Goal: Task Accomplishment & Management: Complete application form

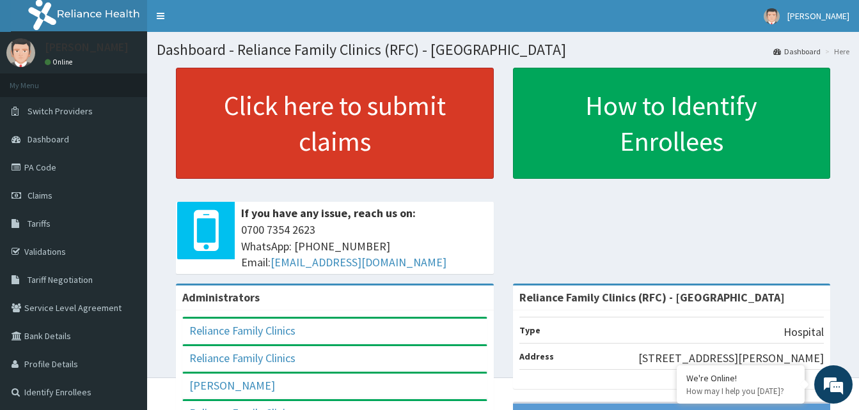
click at [325, 145] on link "Click here to submit claims" at bounding box center [335, 123] width 318 height 111
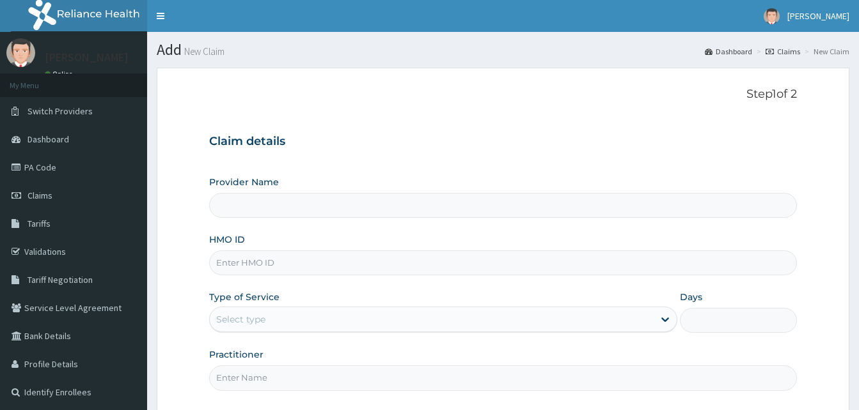
click at [238, 265] on input "HMO ID" at bounding box center [502, 263] width 587 height 25
paste input "RFC/10090/A"
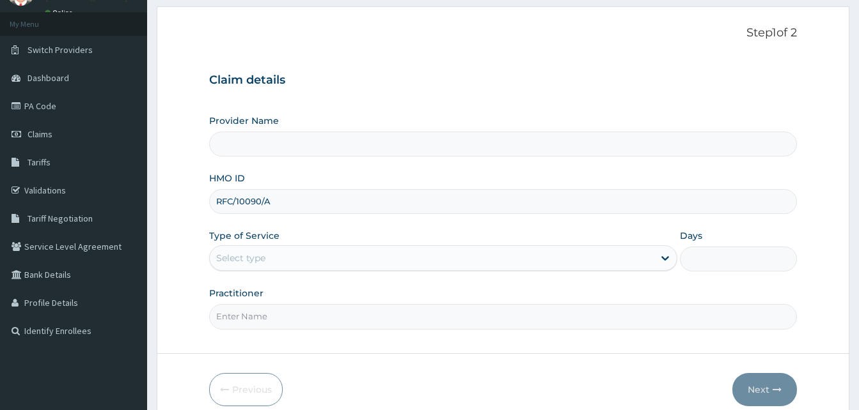
scroll to position [120, 0]
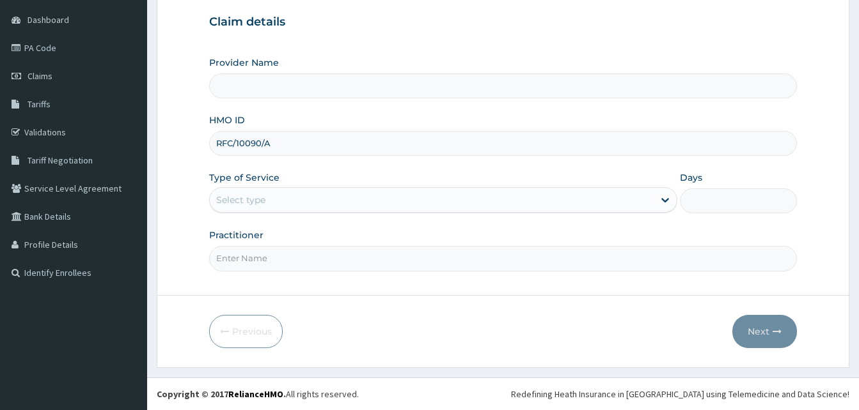
type input "RFC/10090/A"
click at [265, 205] on div "Select type" at bounding box center [240, 200] width 49 height 13
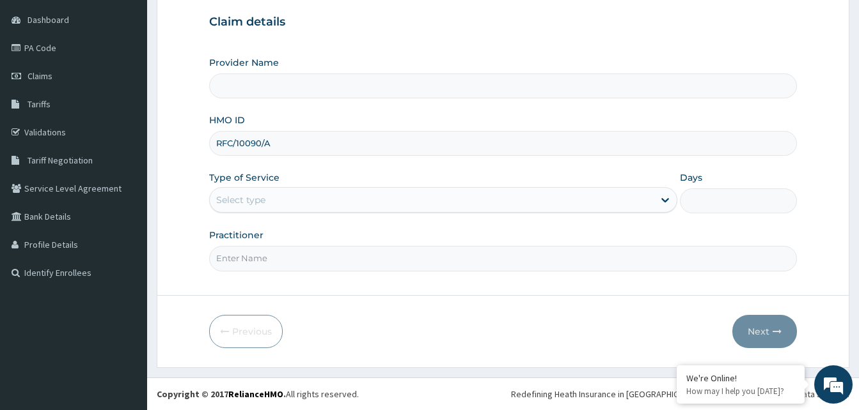
type input "Reliance Family Clinics (RFC) - Gbagada"
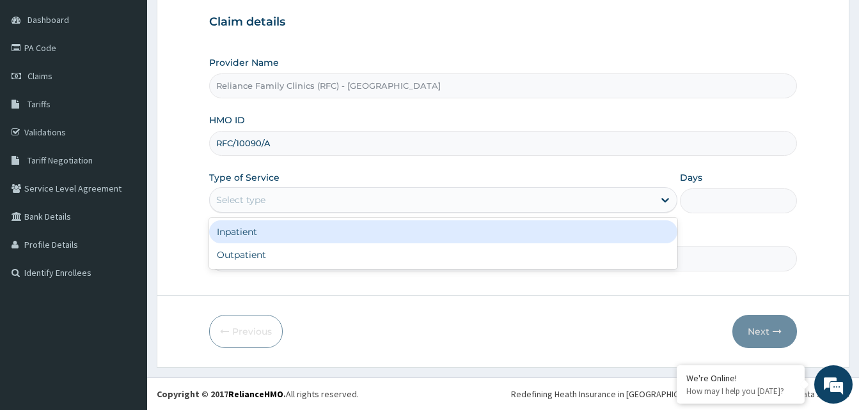
click at [300, 194] on div "Select type" at bounding box center [432, 200] width 444 height 20
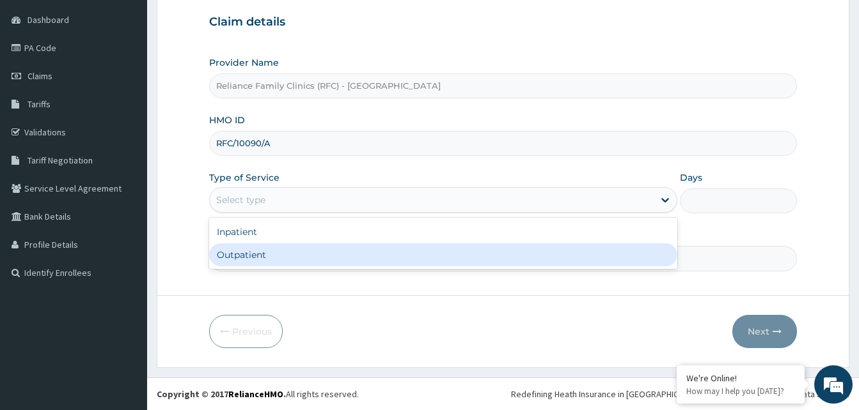
click at [274, 256] on div "Outpatient" at bounding box center [443, 255] width 468 height 23
type input "1"
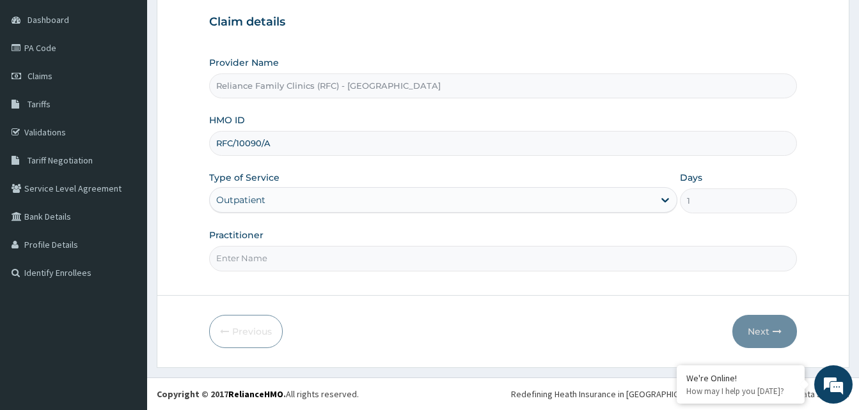
click at [273, 260] on input "Practitioner" at bounding box center [502, 258] width 587 height 25
type input "alliyah"
click at [763, 332] on button "Next" at bounding box center [764, 331] width 65 height 33
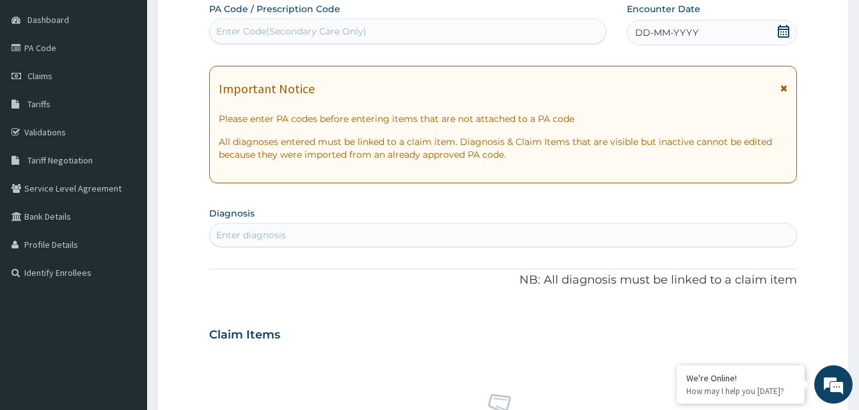
click at [731, 31] on div "DD-MM-YYYY" at bounding box center [711, 33] width 170 height 26
click at [334, 233] on div "Enter diagnosis" at bounding box center [503, 235] width 586 height 20
type input "uti"
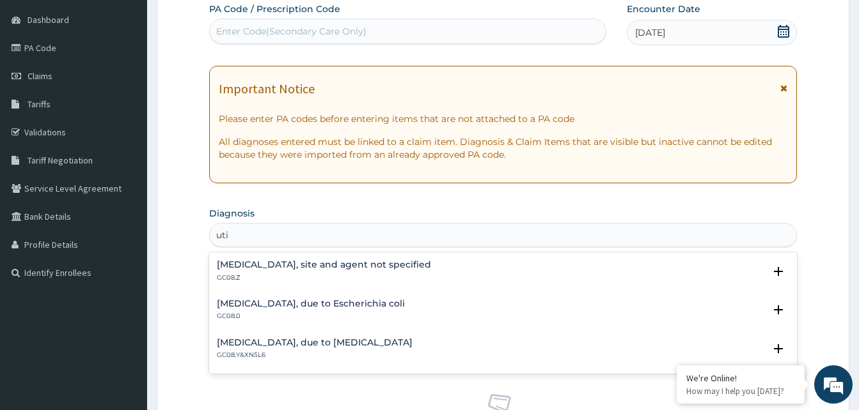
click at [279, 269] on h4 "Urinary tract infection, site and agent not specified" at bounding box center [324, 265] width 214 height 10
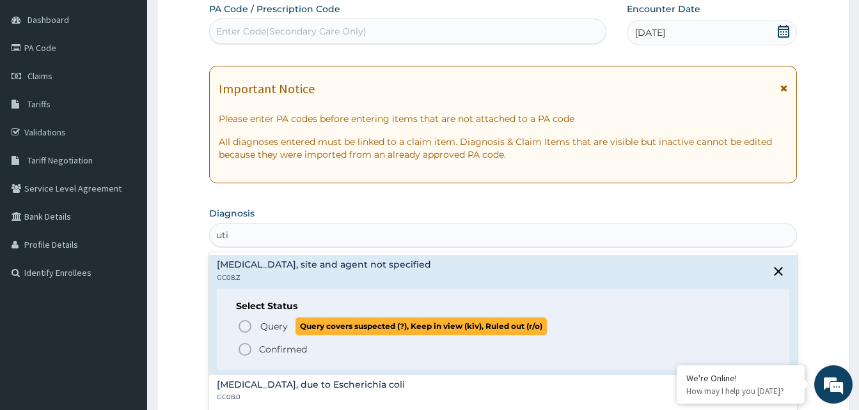
click at [243, 328] on icon "status option query" at bounding box center [244, 326] width 15 height 15
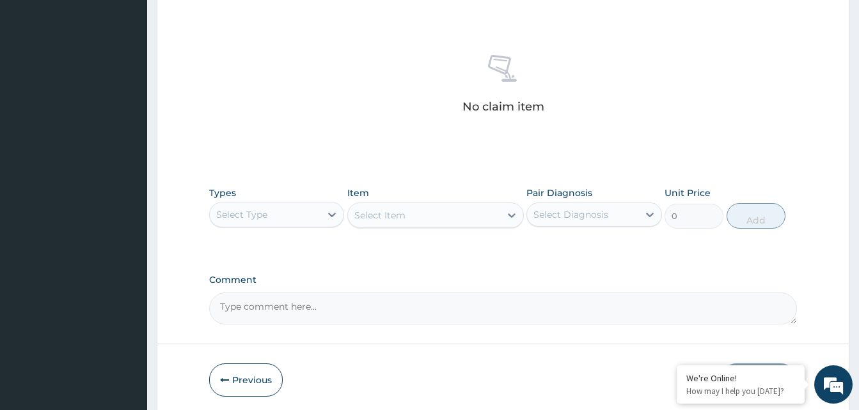
scroll to position [503, 0]
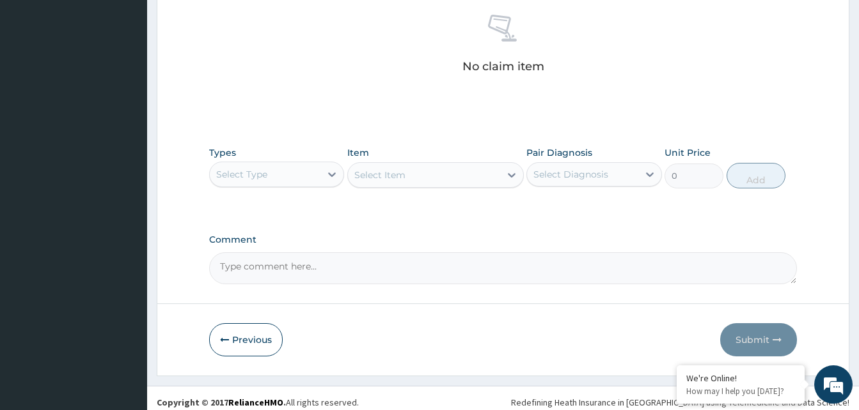
click at [302, 182] on div "Select Type" at bounding box center [265, 174] width 111 height 20
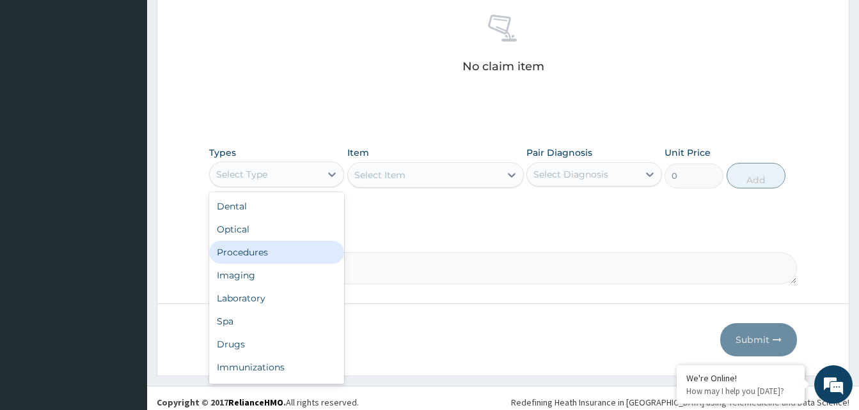
click at [268, 252] on div "Procedures" at bounding box center [276, 252] width 135 height 23
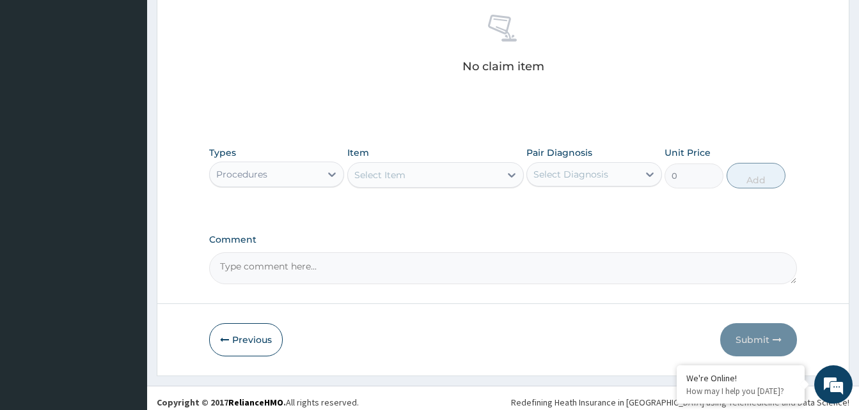
click at [428, 173] on div "Select Item" at bounding box center [424, 175] width 152 height 20
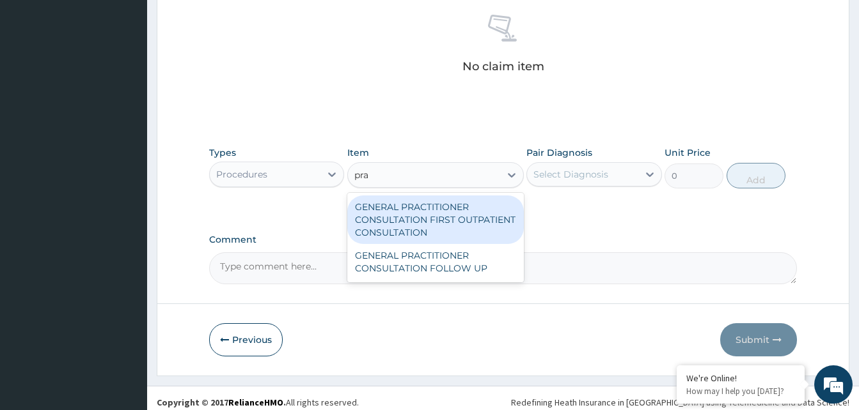
type input "prac"
type input "3370.125"
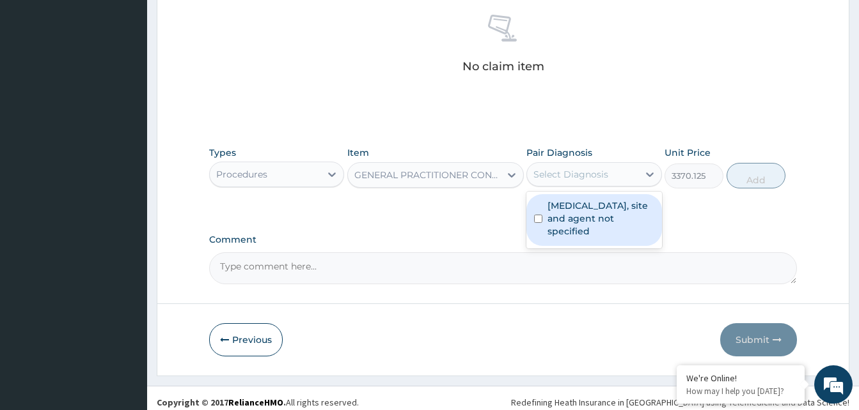
click at [575, 176] on div "Select Diagnosis" at bounding box center [570, 174] width 75 height 13
checkbox input "true"
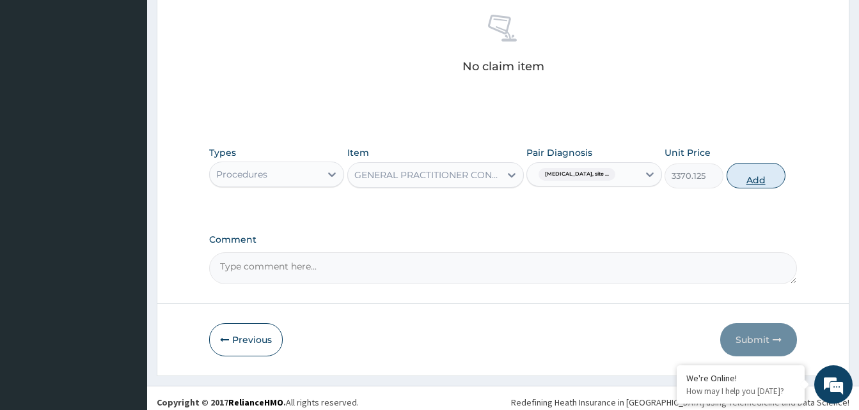
click at [745, 176] on button "Add" at bounding box center [755, 176] width 59 height 26
type input "0"
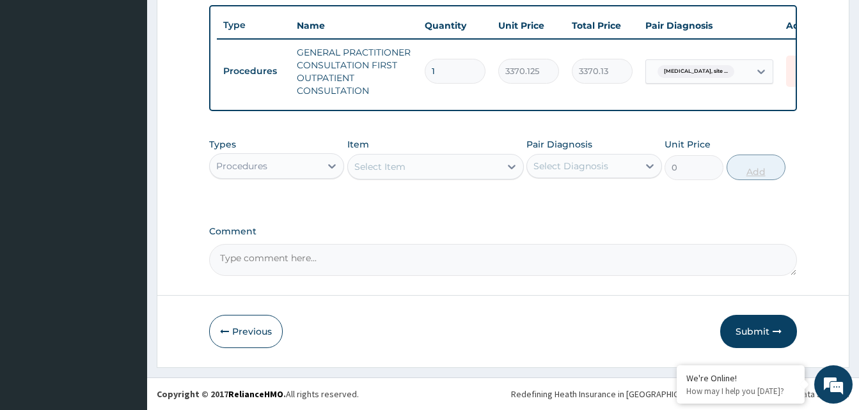
scroll to position [480, 0]
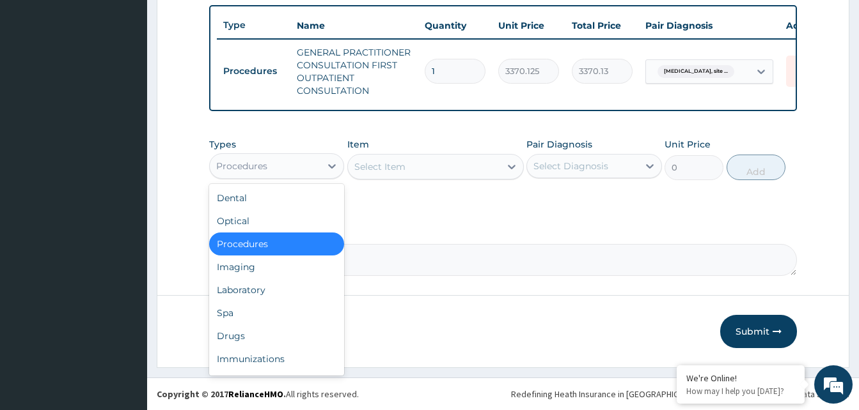
click at [281, 168] on div "Procedures" at bounding box center [265, 166] width 111 height 20
click at [260, 290] on div "Laboratory" at bounding box center [276, 290] width 135 height 23
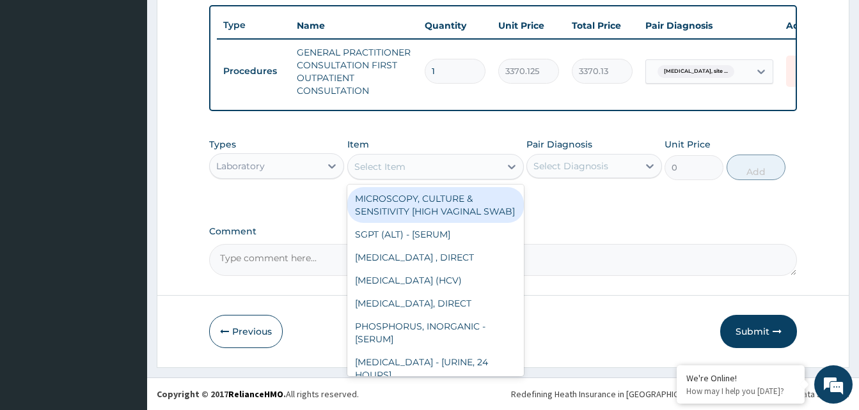
click at [441, 171] on div "Select Item" at bounding box center [424, 167] width 152 height 20
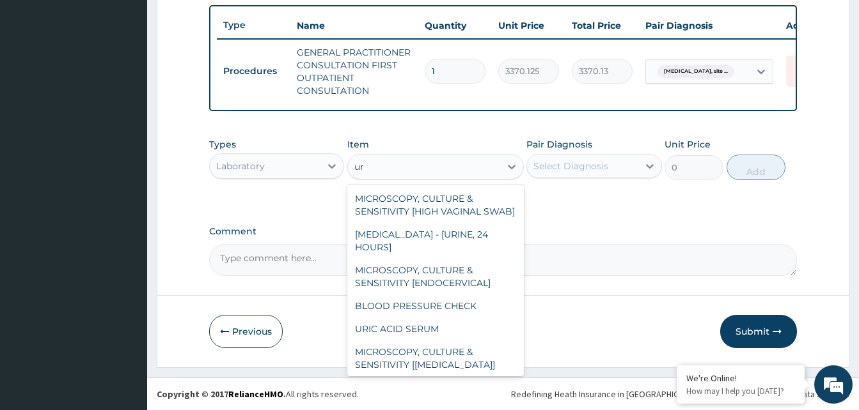
type input "u"
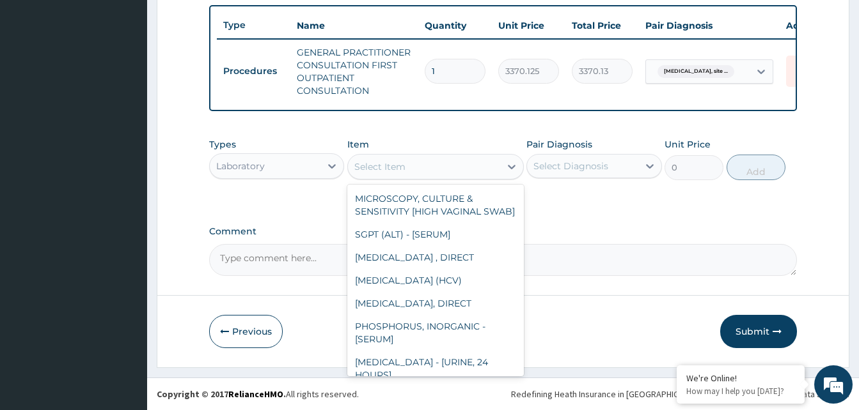
type input "m"
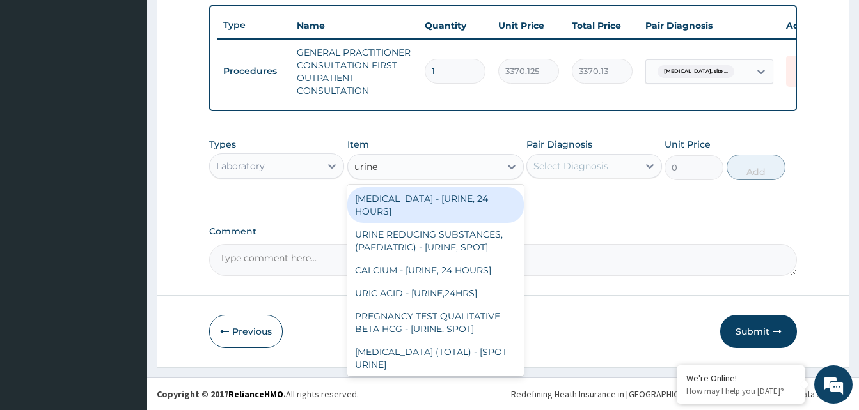
type input "urine m"
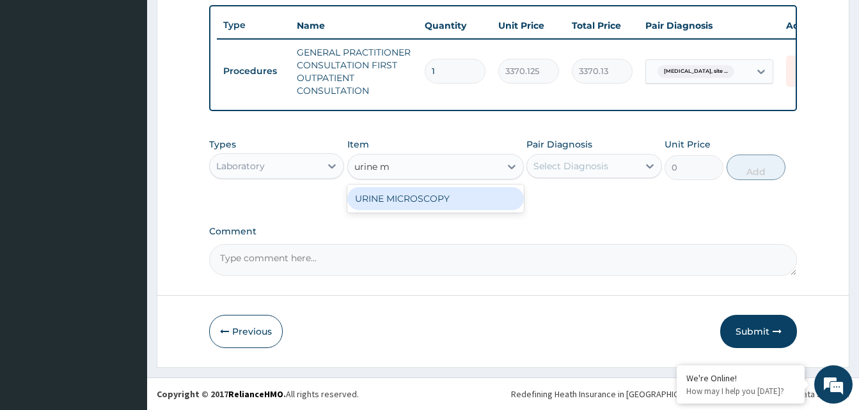
type input "4595.625"
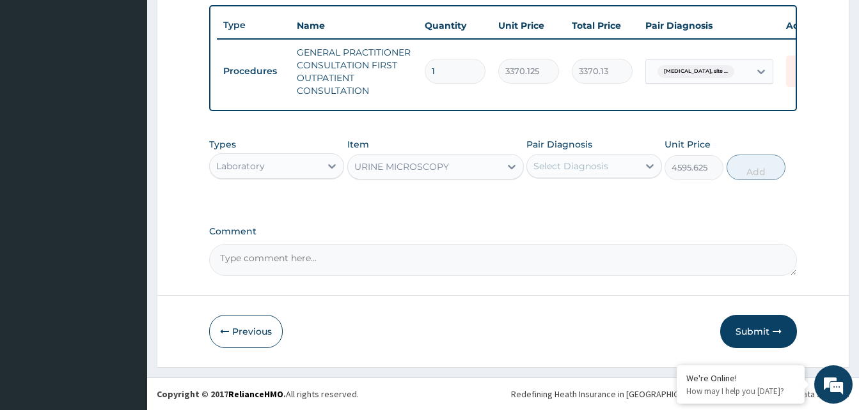
click at [564, 167] on div "Select Diagnosis" at bounding box center [570, 166] width 75 height 13
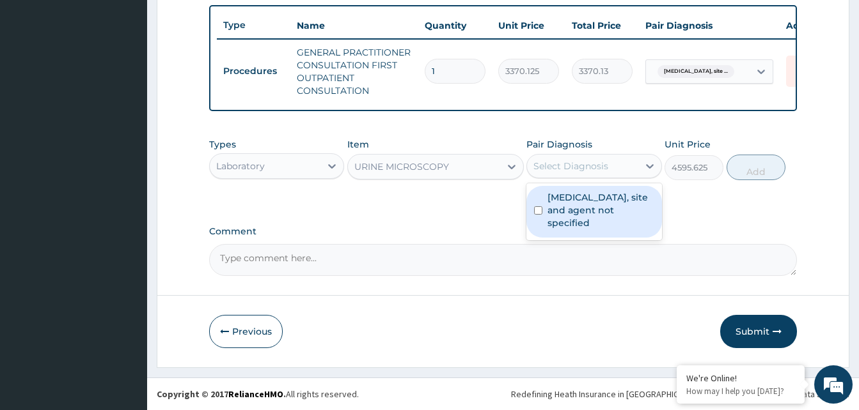
click at [574, 213] on label "Urinary tract infection, site and agent not specified" at bounding box center [600, 210] width 106 height 38
checkbox input "true"
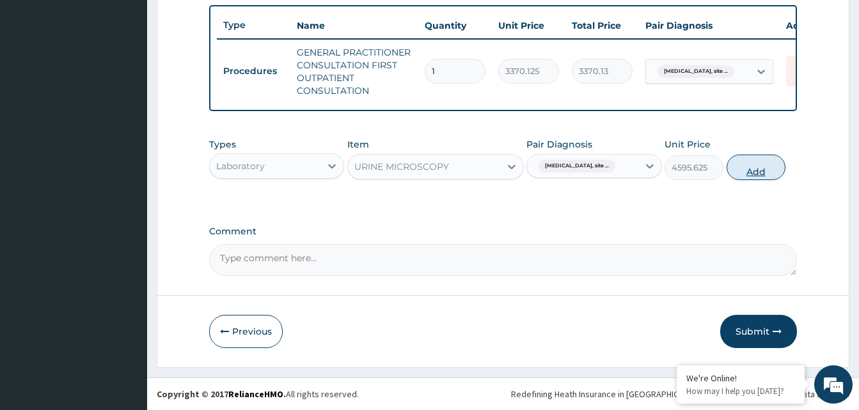
click at [751, 171] on button "Add" at bounding box center [755, 168] width 59 height 26
type input "0"
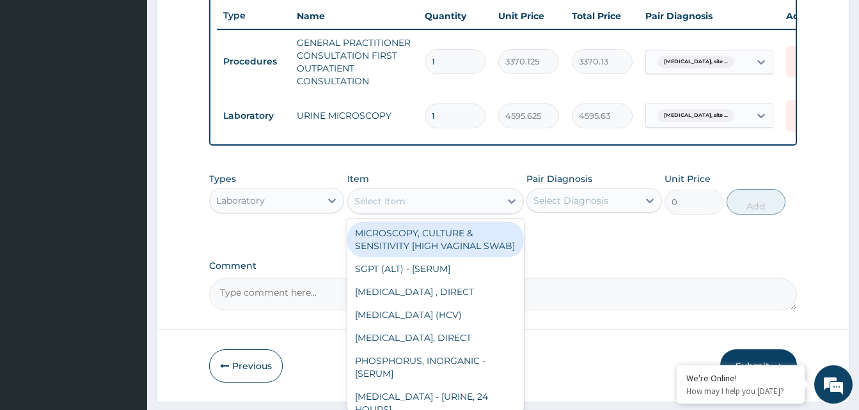
click at [424, 211] on div "Select Item" at bounding box center [424, 201] width 152 height 20
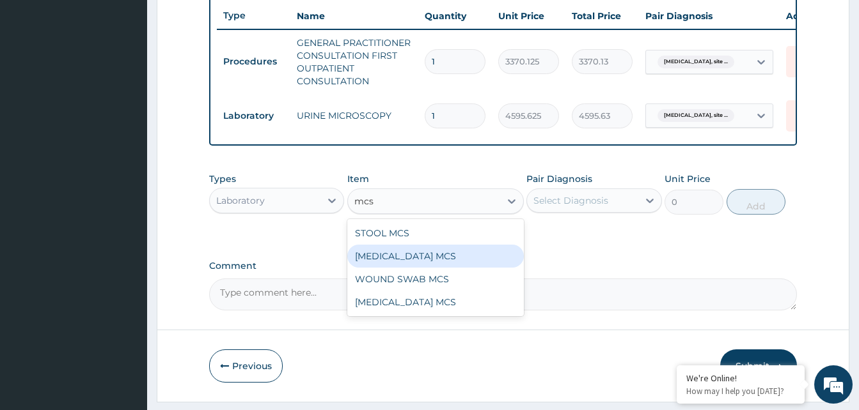
type input "mcs"
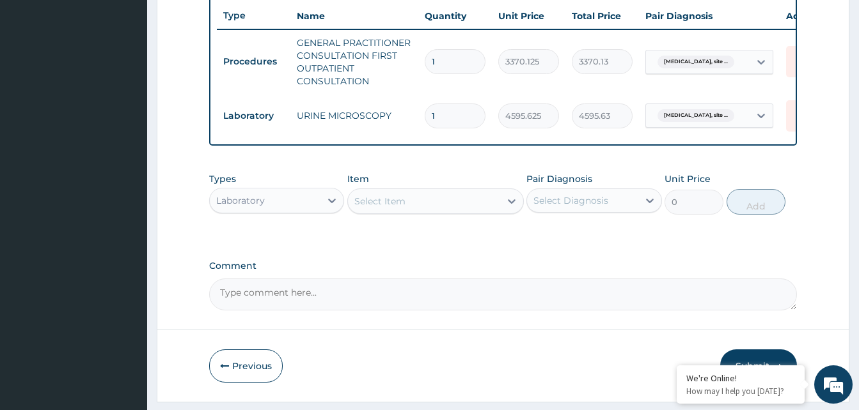
scroll to position [524, 0]
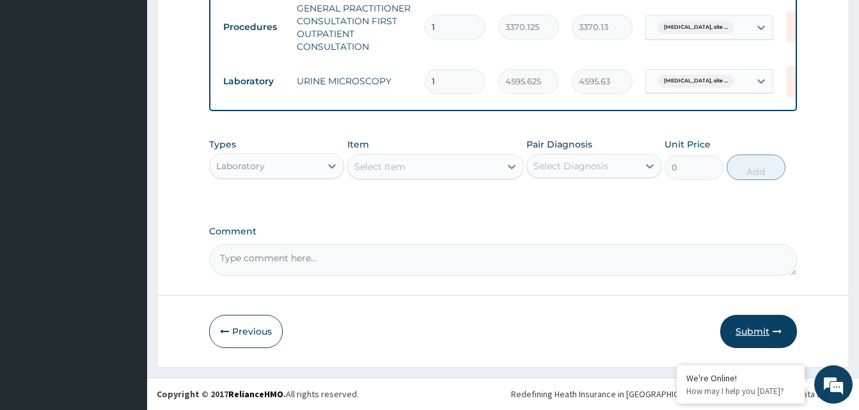
click at [753, 325] on button "Submit" at bounding box center [758, 331] width 77 height 33
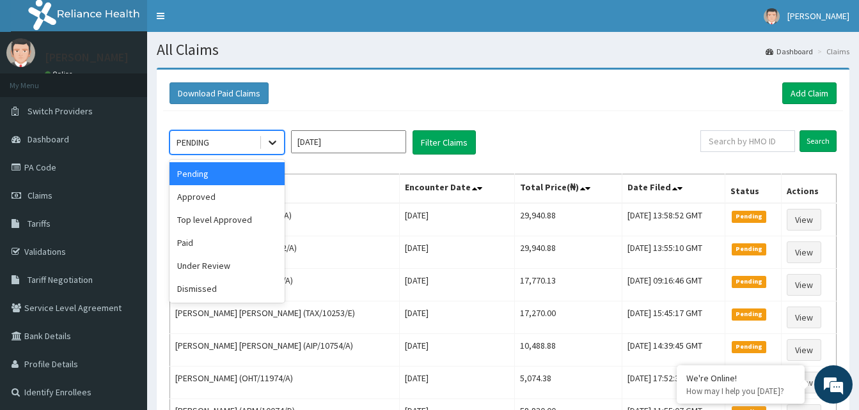
click at [272, 139] on icon at bounding box center [272, 142] width 13 height 13
click at [222, 192] on div "Approved" at bounding box center [226, 196] width 115 height 23
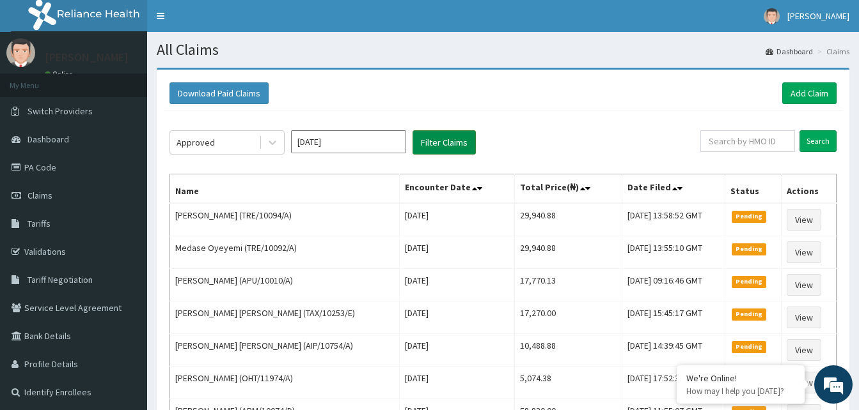
click at [428, 150] on button "Filter Claims" at bounding box center [443, 142] width 63 height 24
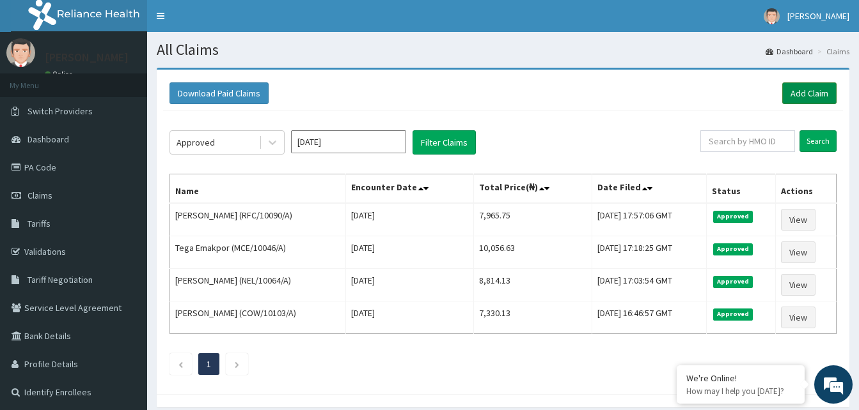
click at [820, 85] on link "Add Claim" at bounding box center [809, 93] width 54 height 22
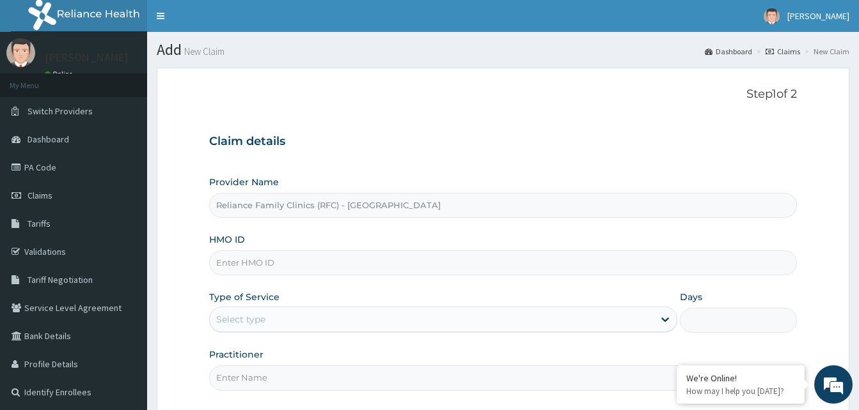
click at [231, 270] on input "HMO ID" at bounding box center [502, 263] width 587 height 25
paste input "LWL/10007/A"
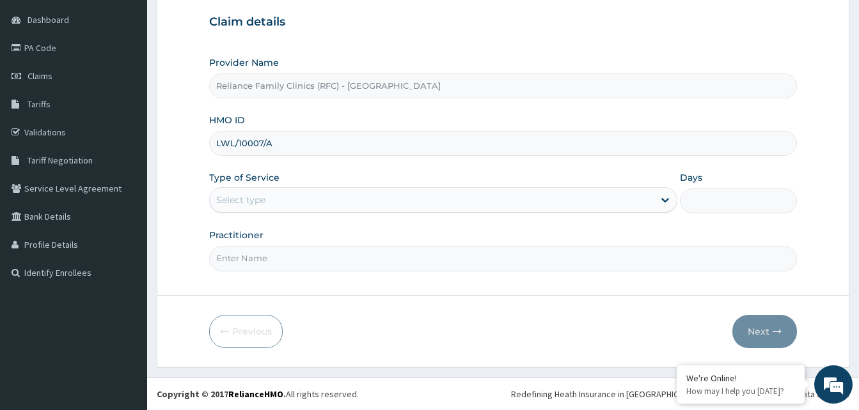
type input "LWL/10007/A"
drag, startPoint x: 285, startPoint y: 189, endPoint x: 288, endPoint y: 196, distance: 8.1
click at [288, 192] on div "Select type" at bounding box center [443, 200] width 468 height 26
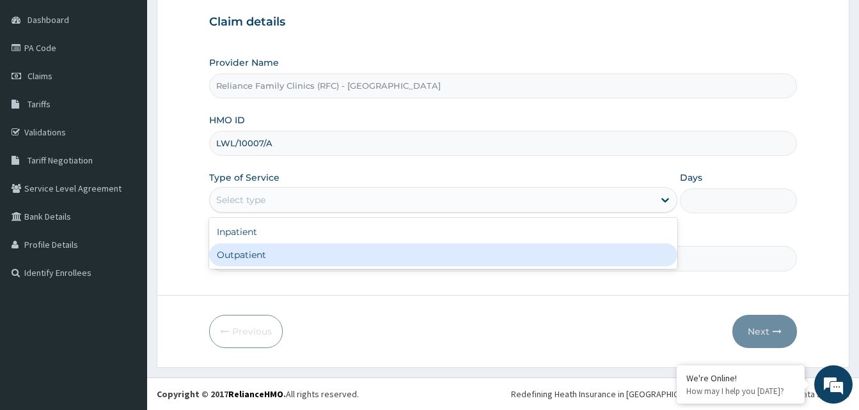
click at [258, 254] on div "Outpatient" at bounding box center [443, 255] width 468 height 23
type input "1"
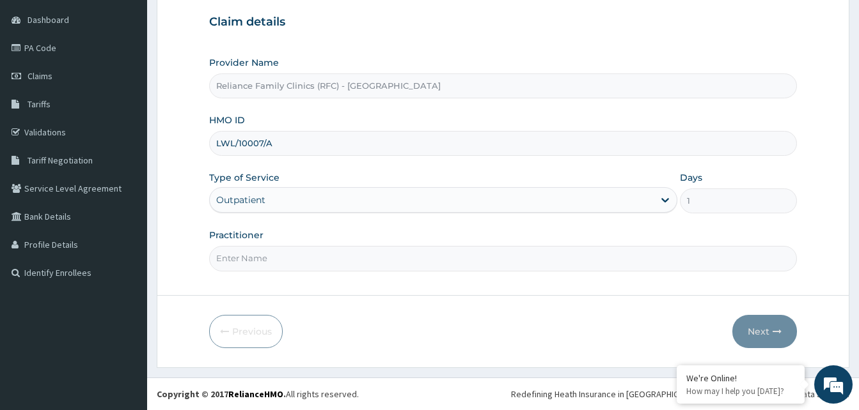
drag, startPoint x: 254, startPoint y: 270, endPoint x: 259, endPoint y: 261, distance: 10.0
click at [254, 270] on input "Practitioner" at bounding box center [502, 258] width 587 height 25
type input "alliyah"
click at [770, 328] on button "Next" at bounding box center [764, 331] width 65 height 33
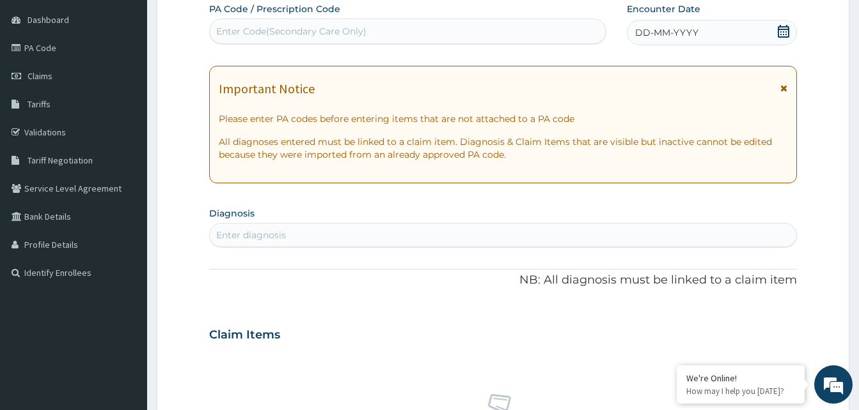
click at [749, 32] on div "DD-MM-YYYY" at bounding box center [711, 33] width 170 height 26
click at [243, 234] on div "Enter diagnosis" at bounding box center [251, 235] width 70 height 13
type input "finger cellulities"
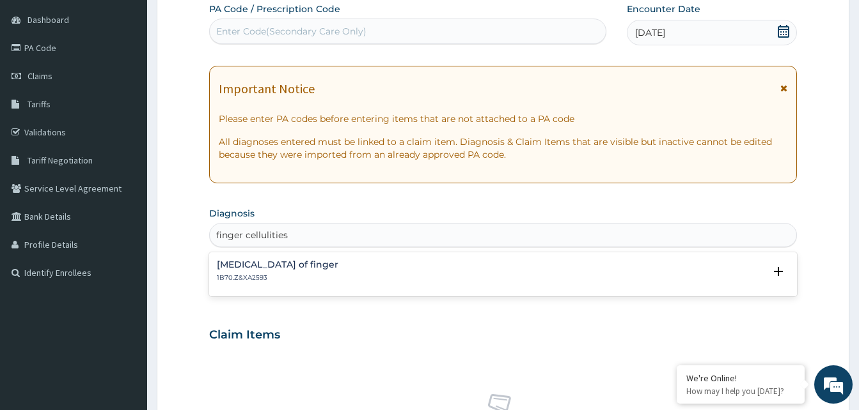
click at [265, 274] on p "1B70.Z&XA2593" at bounding box center [277, 278] width 121 height 9
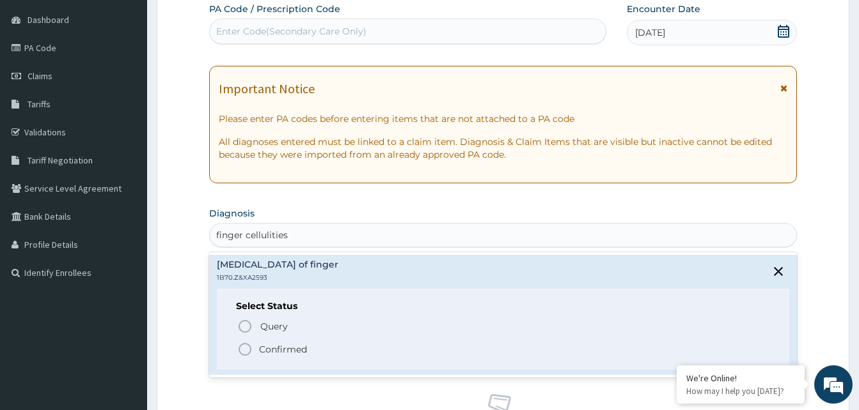
drag, startPoint x: 244, startPoint y: 348, endPoint x: 237, endPoint y: 350, distance: 7.3
click at [238, 349] on icon "status option filled" at bounding box center [244, 349] width 15 height 15
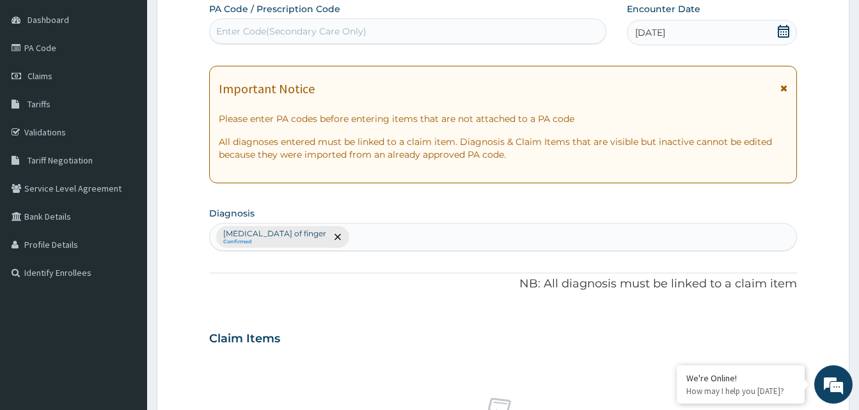
scroll to position [503, 0]
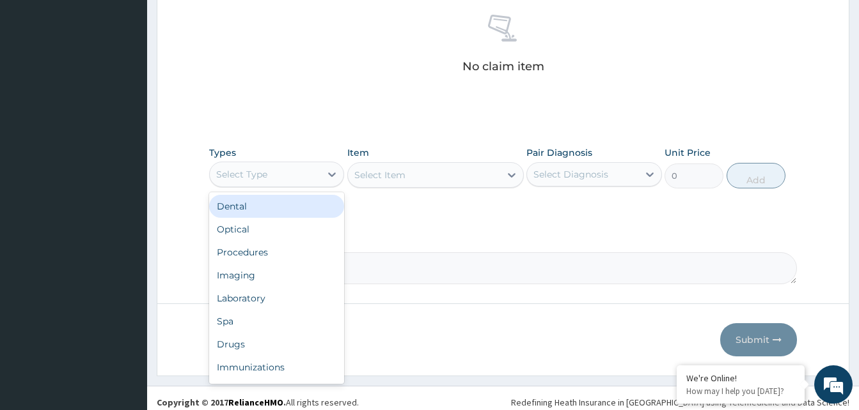
drag, startPoint x: 289, startPoint y: 169, endPoint x: 284, endPoint y: 196, distance: 28.0
click at [290, 172] on div "Select Type" at bounding box center [265, 174] width 111 height 20
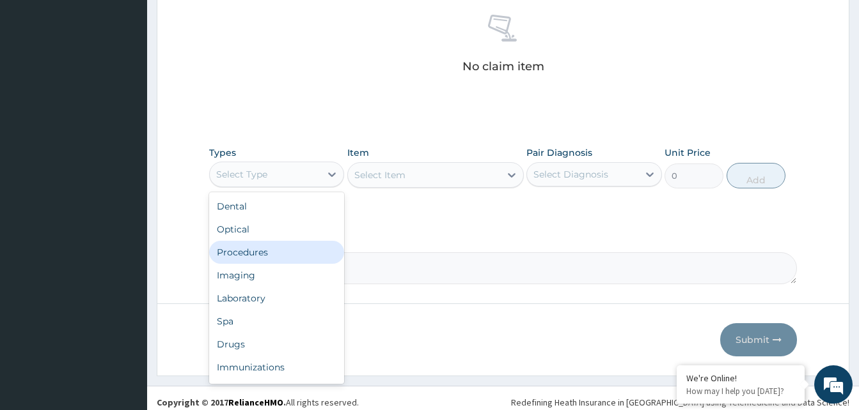
click at [265, 253] on div "Procedures" at bounding box center [276, 252] width 135 height 23
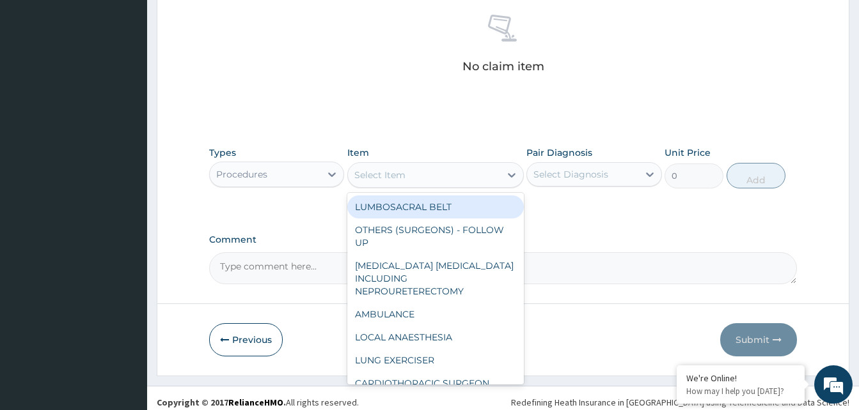
click at [445, 182] on div "Select Item" at bounding box center [424, 175] width 152 height 20
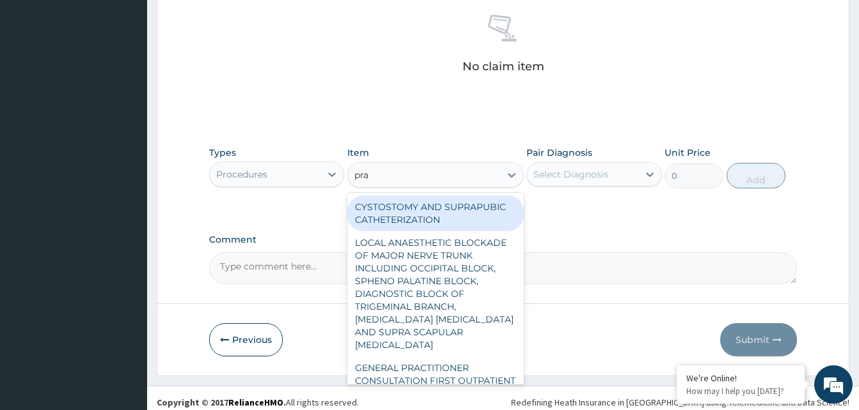
type input "prac"
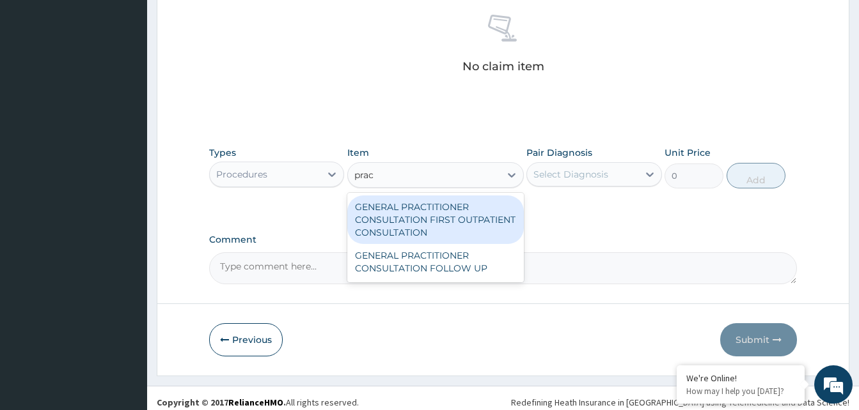
type input "3370.125"
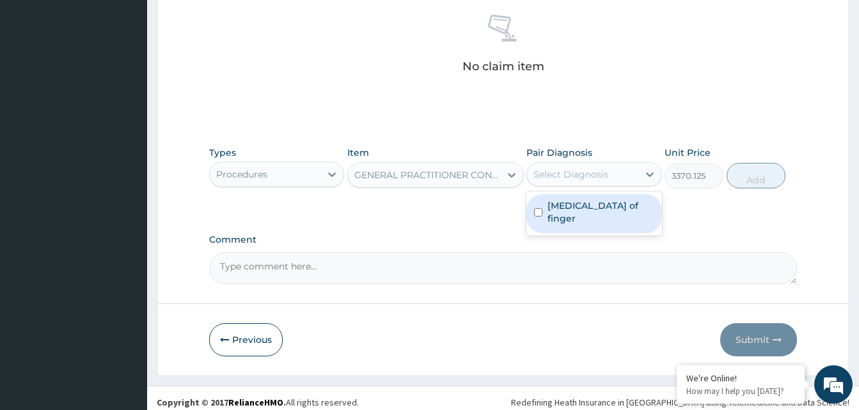
click at [595, 167] on div "Select Diagnosis" at bounding box center [582, 174] width 111 height 20
checkbox input "true"
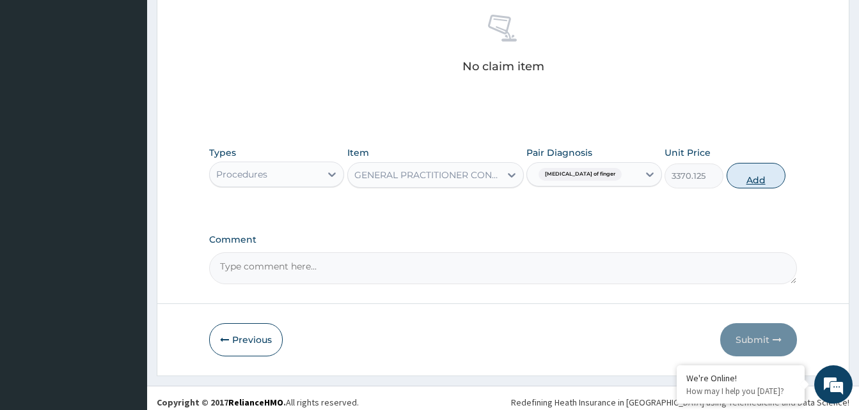
click at [735, 181] on button "Add" at bounding box center [755, 176] width 59 height 26
type input "0"
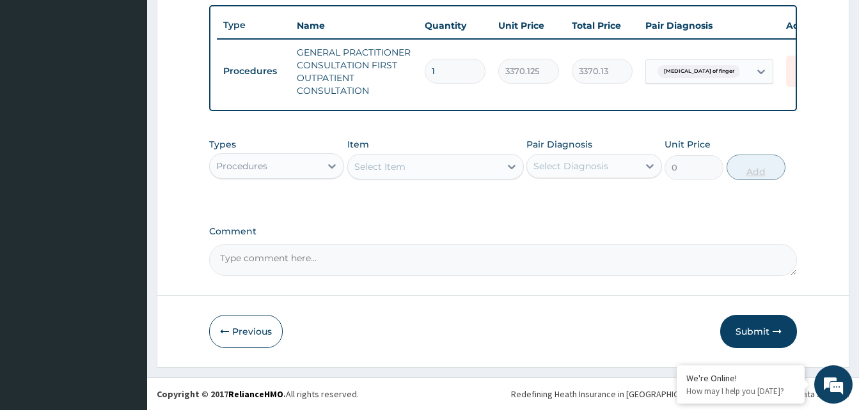
scroll to position [480, 0]
click at [750, 315] on button "Submit" at bounding box center [758, 331] width 77 height 33
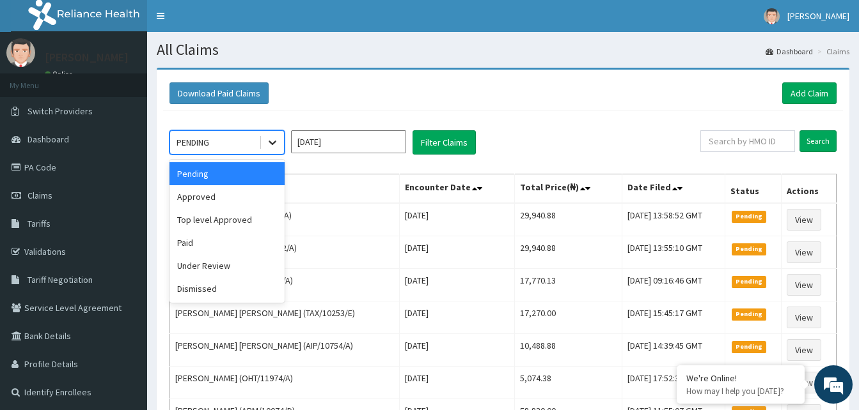
click at [272, 146] on icon at bounding box center [272, 142] width 13 height 13
click at [210, 203] on div "Approved" at bounding box center [226, 196] width 115 height 23
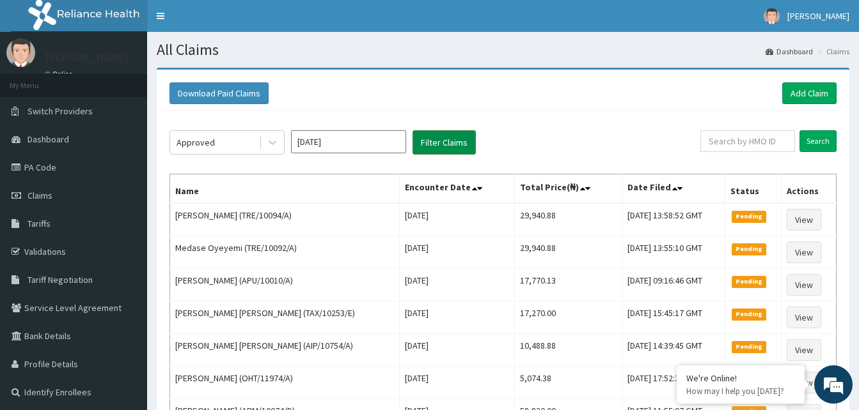
click at [427, 143] on button "Filter Claims" at bounding box center [443, 142] width 63 height 24
